Goal: Task Accomplishment & Management: Manage account settings

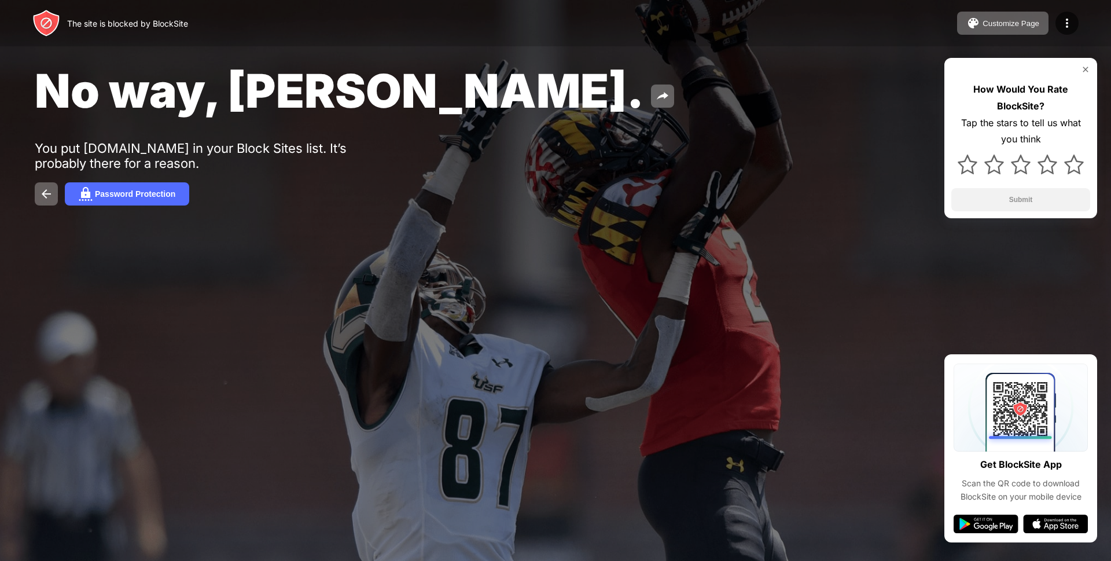
click at [1079, 74] on div "How Would You Rate BlockSite? Tap the stars to tell us what you think Submit" at bounding box center [1021, 138] width 153 height 160
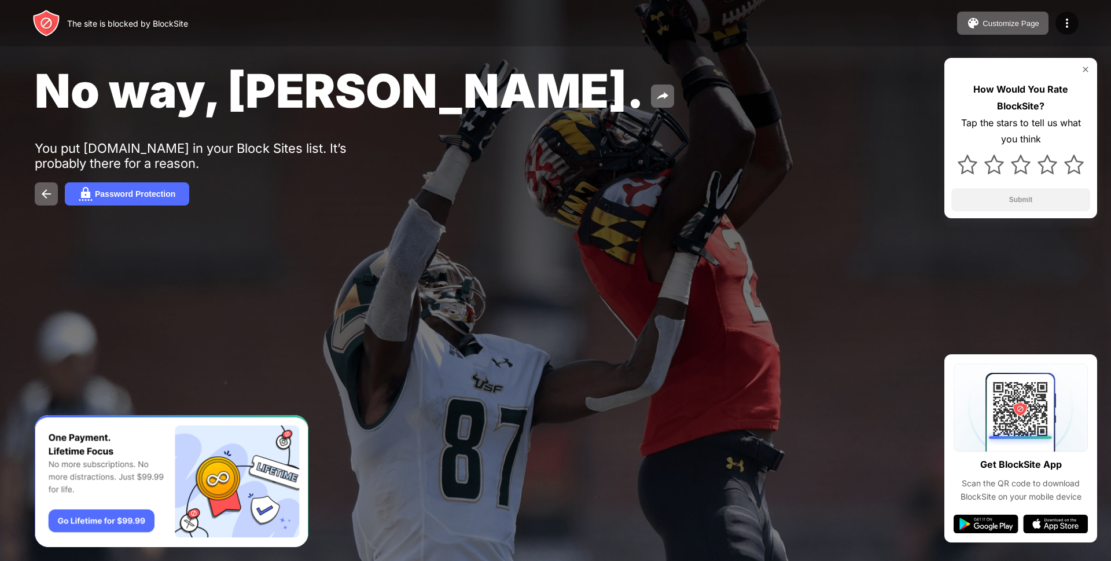
click at [1080, 65] on div at bounding box center [1021, 69] width 139 height 9
click at [1081, 69] on img at bounding box center [1085, 69] width 9 height 9
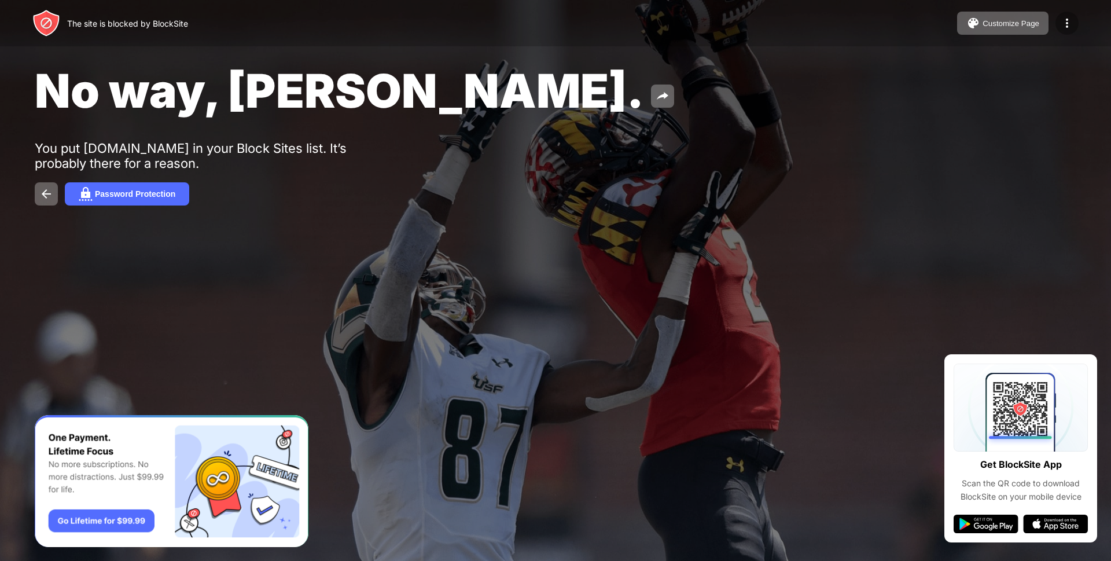
click at [1066, 25] on img at bounding box center [1067, 23] width 14 height 14
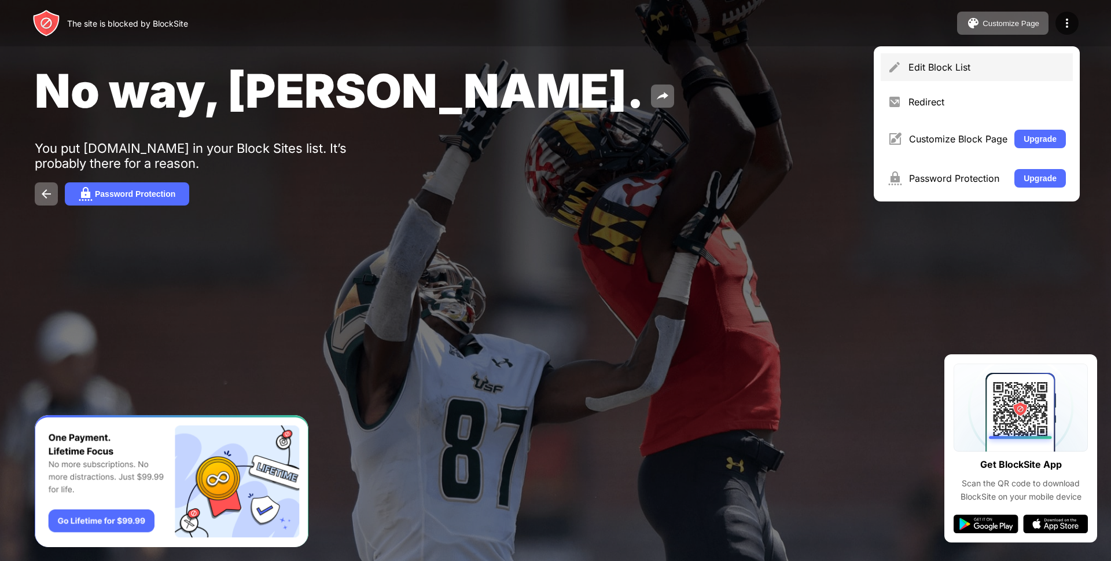
click at [971, 74] on div "Edit Block List" at bounding box center [977, 67] width 192 height 28
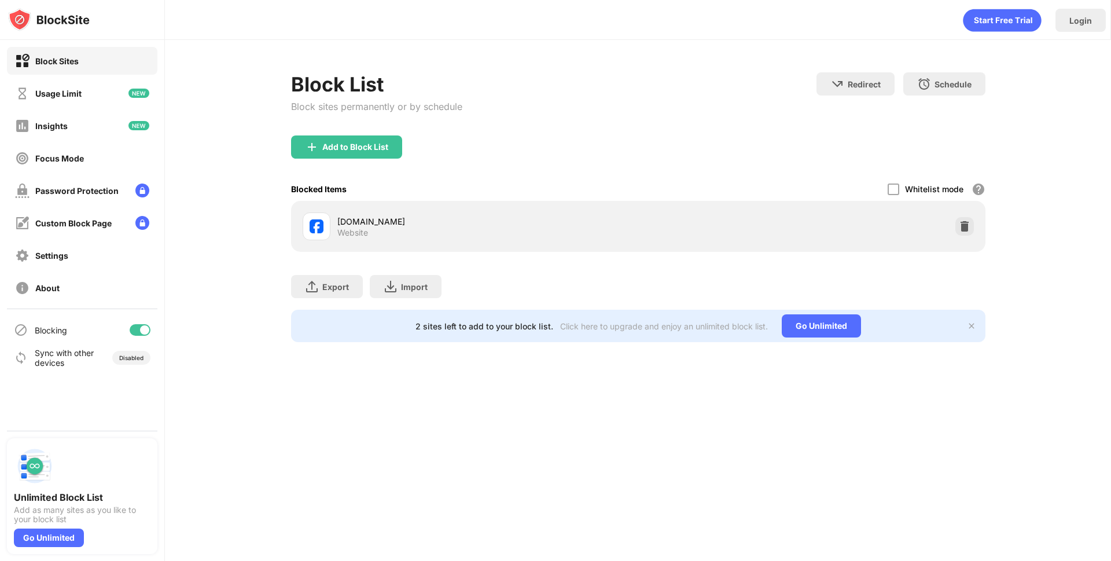
click at [967, 232] on div at bounding box center [965, 226] width 19 height 19
